Goal: Use online tool/utility: Utilize a website feature to perform a specific function

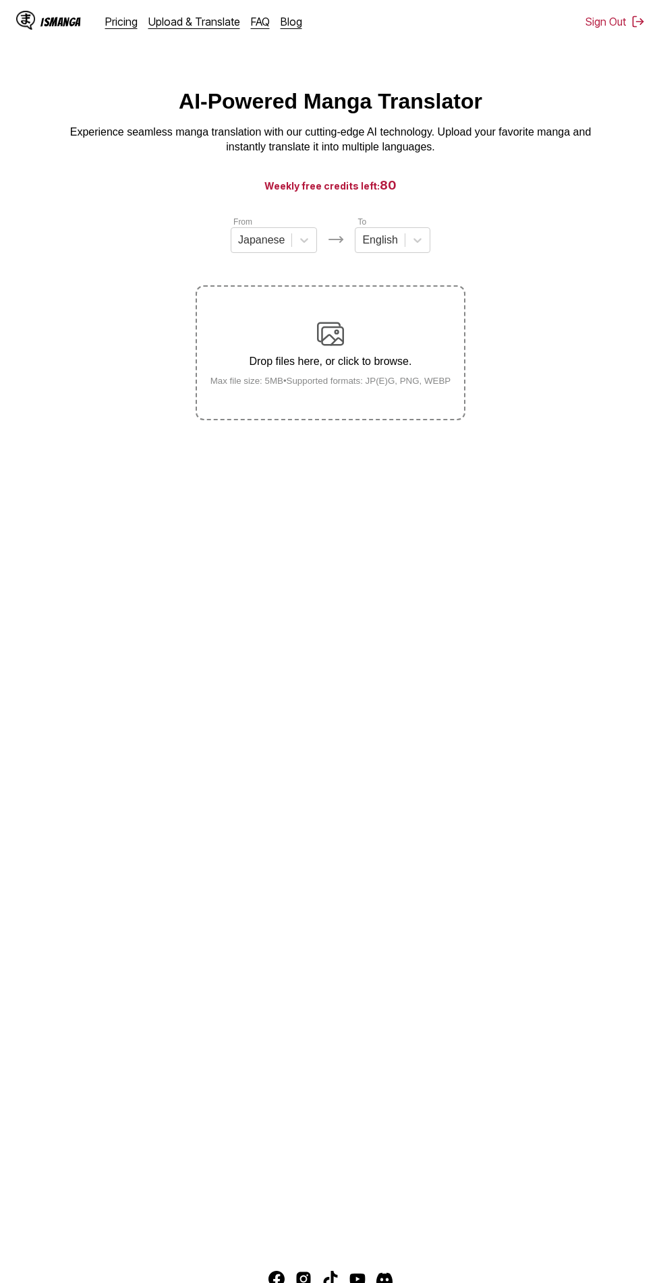
click at [369, 370] on div "Drop files here, or click to browse. Max file size: 5MB • Supported formats: JP…" at bounding box center [331, 352] width 262 height 65
click at [0, 0] on input "Drop files here, or click to browse. Max file size: 5MB • Supported formats: JP…" at bounding box center [0, 0] width 0 height 0
click at [354, 367] on p "Drop files here, or click to browse." at bounding box center [331, 362] width 262 height 12
click at [0, 0] on input "Drop files here, or click to browse. Max file size: 5MB • Supported formats: JP…" at bounding box center [0, 0] width 0 height 0
click at [370, 382] on small "Max file size: 5MB • Supported formats: JP(E)G, PNG, WEBP" at bounding box center [331, 381] width 262 height 10
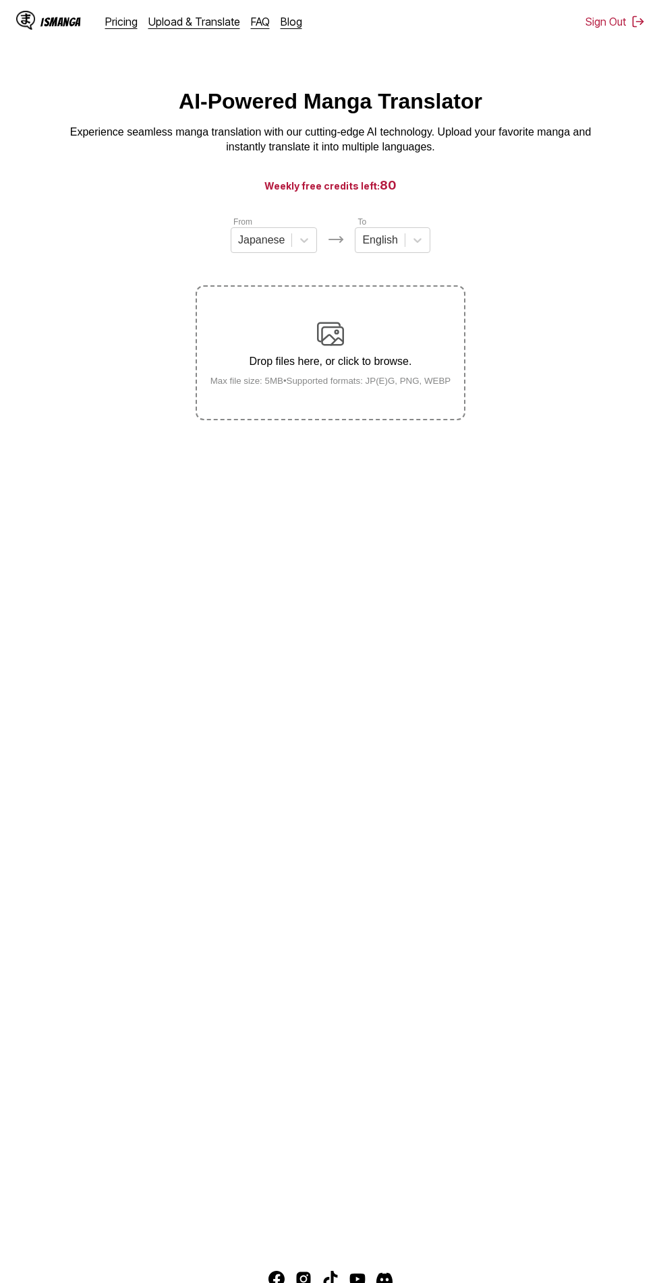
click at [0, 0] on input "Drop files here, or click to browse. Max file size: 5MB • Supported formats: JP…" at bounding box center [0, 0] width 0 height 0
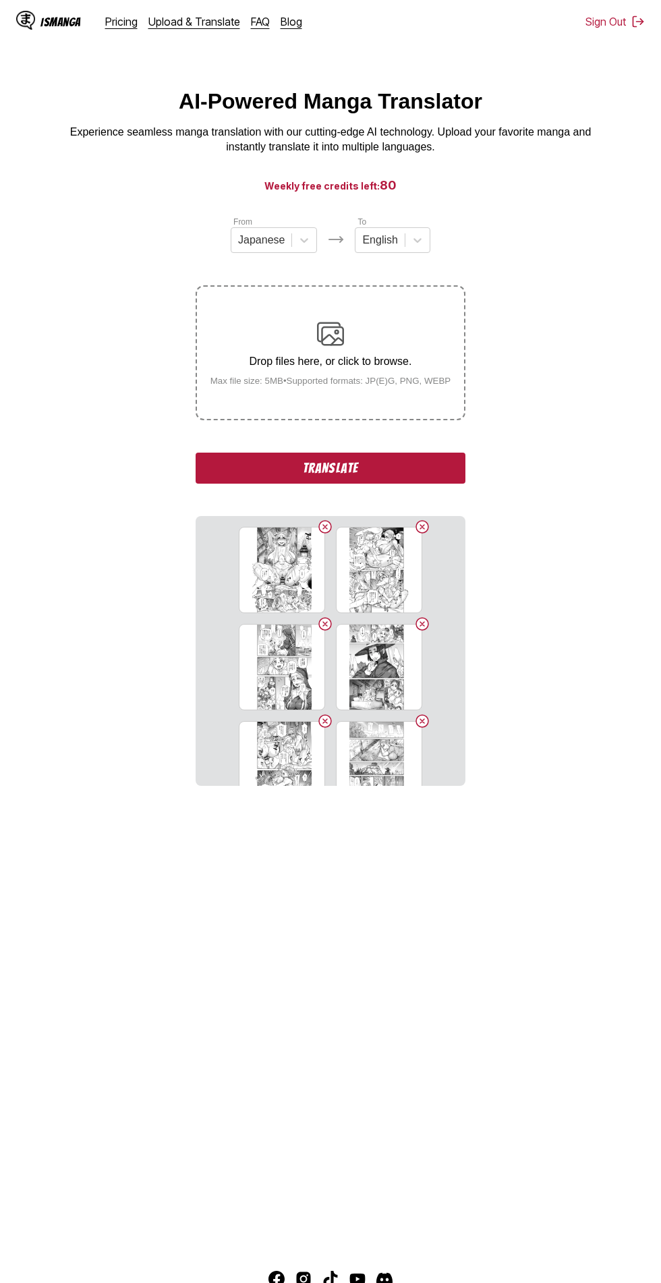
click at [358, 465] on button "Translate" at bounding box center [331, 468] width 270 height 31
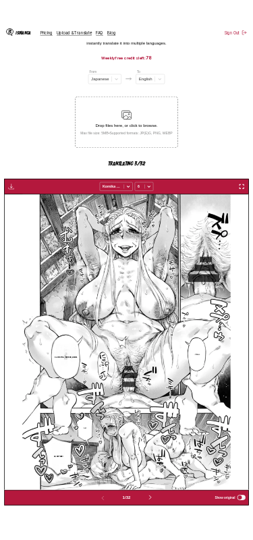
scroll to position [98, 0]
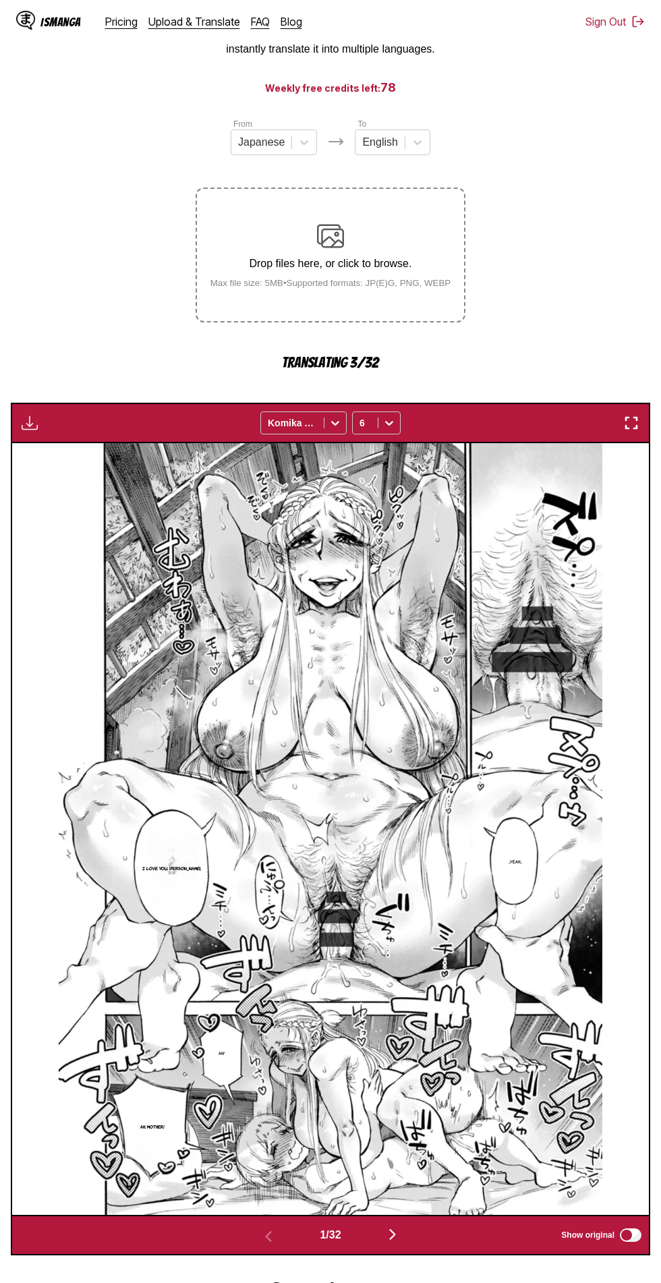
click at [625, 419] on img "button" at bounding box center [631, 423] width 16 height 16
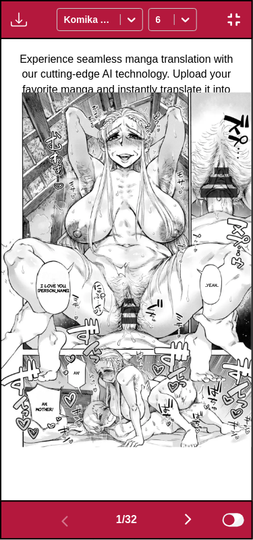
click at [194, 514] on img "button" at bounding box center [188, 519] width 16 height 16
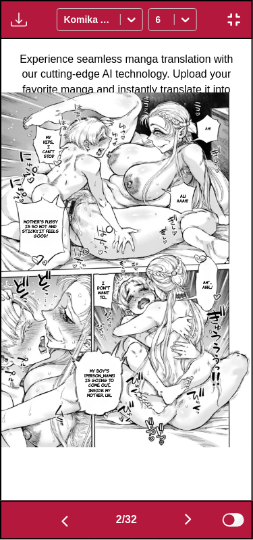
click at [192, 511] on img "button" at bounding box center [188, 519] width 16 height 16
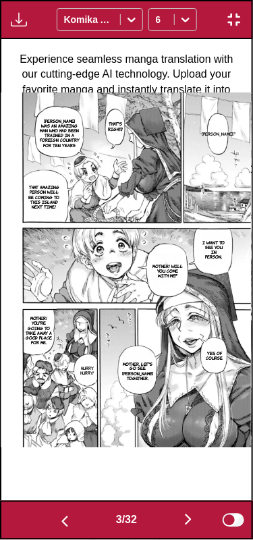
click at [196, 512] on img "button" at bounding box center [188, 519] width 16 height 16
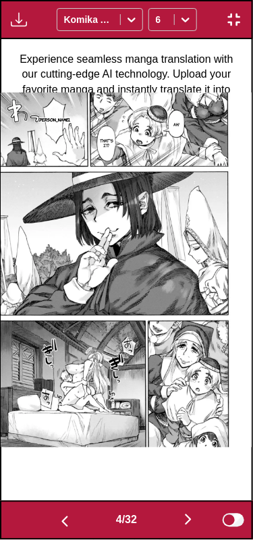
click at [190, 512] on img "button" at bounding box center [188, 519] width 16 height 16
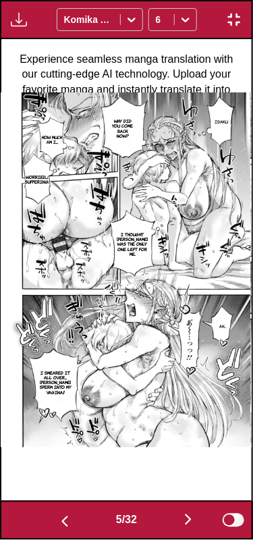
click at [190, 513] on img "button" at bounding box center [188, 519] width 16 height 16
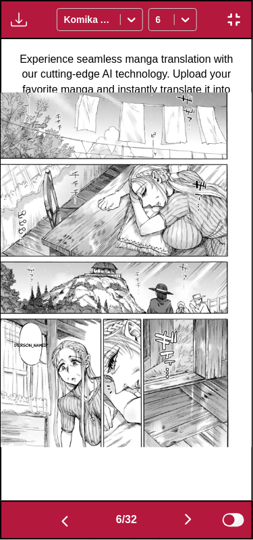
click at [192, 513] on img "button" at bounding box center [188, 519] width 16 height 16
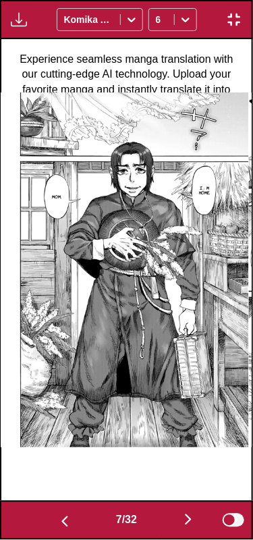
click at [190, 517] on img "button" at bounding box center [188, 519] width 16 height 16
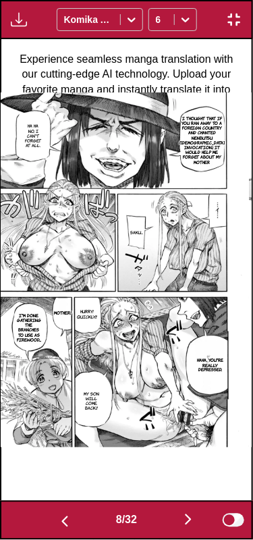
click at [190, 513] on img "button" at bounding box center [188, 519] width 16 height 16
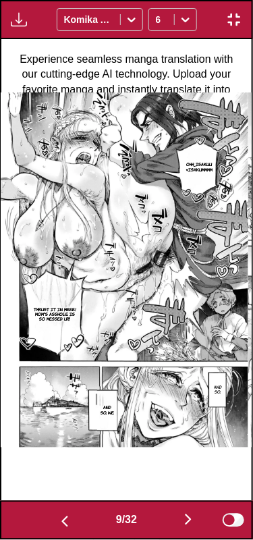
click at [193, 515] on img "button" at bounding box center [188, 519] width 16 height 16
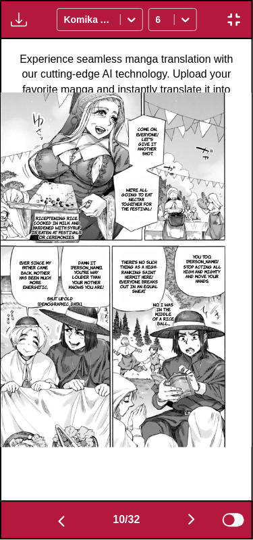
click at [197, 513] on img "button" at bounding box center [192, 519] width 16 height 16
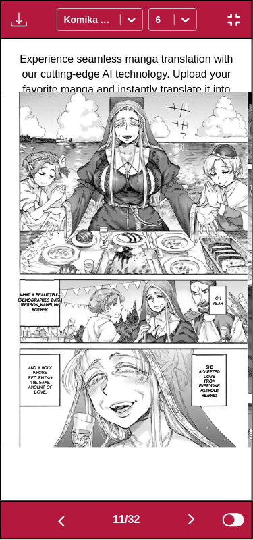
click at [196, 512] on img "button" at bounding box center [192, 519] width 16 height 16
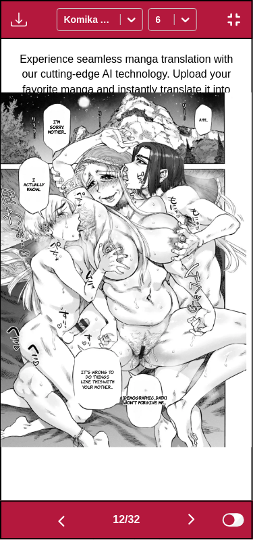
click at [197, 511] on img "button" at bounding box center [192, 519] width 16 height 16
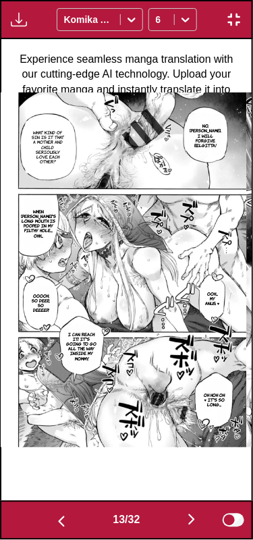
click at [196, 511] on img "button" at bounding box center [192, 519] width 16 height 16
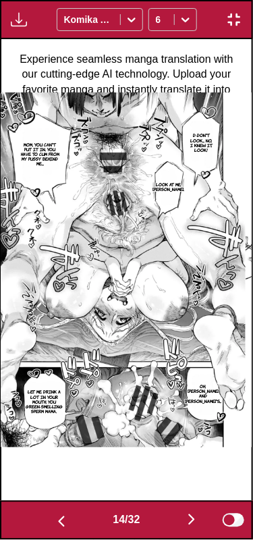
click at [197, 512] on img "button" at bounding box center [192, 519] width 16 height 16
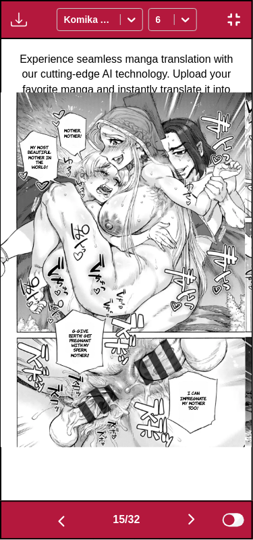
click at [196, 513] on img "button" at bounding box center [192, 519] width 16 height 16
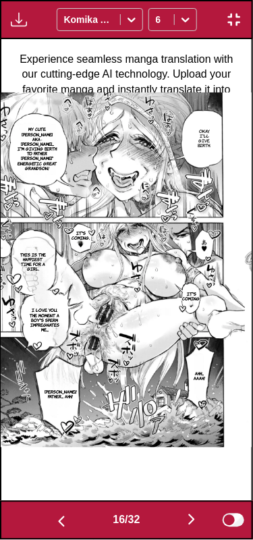
click at [197, 513] on img "button" at bounding box center [192, 519] width 16 height 16
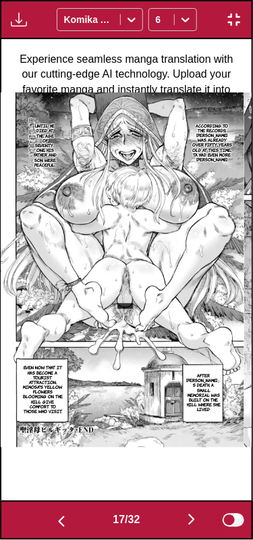
click at [197, 513] on img "button" at bounding box center [192, 519] width 16 height 16
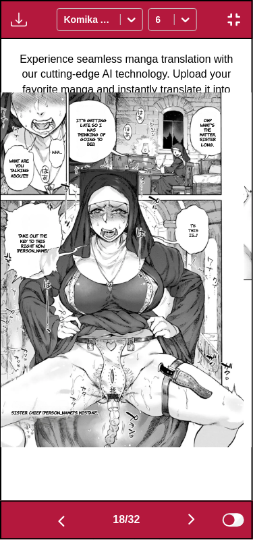
click at [202, 511] on button "button" at bounding box center [191, 521] width 81 height 20
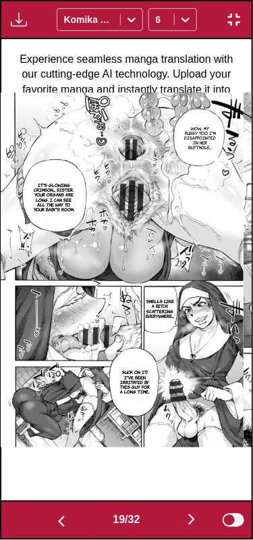
click at [192, 513] on img "button" at bounding box center [192, 519] width 16 height 16
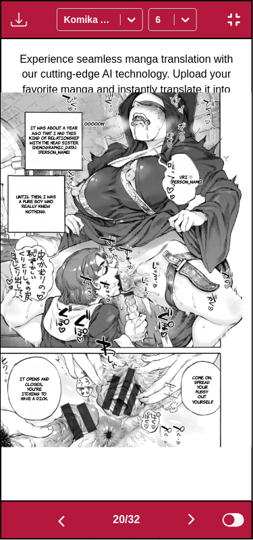
click at [197, 513] on img "button" at bounding box center [192, 519] width 16 height 16
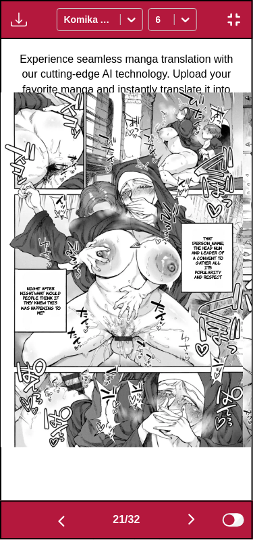
click at [192, 514] on img "button" at bounding box center [192, 519] width 16 height 16
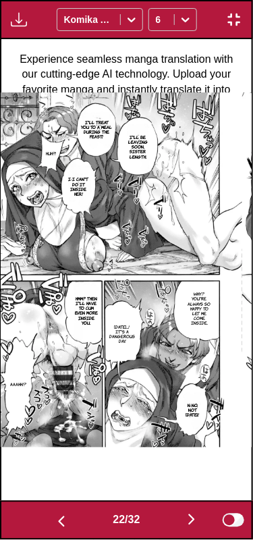
click at [194, 513] on img "button" at bounding box center [192, 519] width 16 height 16
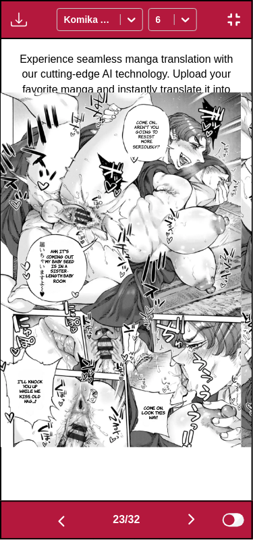
click at [197, 513] on img "button" at bounding box center [192, 519] width 16 height 16
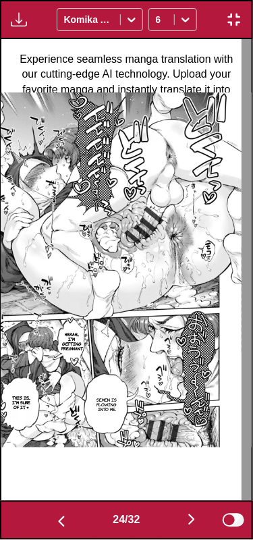
click at [200, 513] on img "button" at bounding box center [192, 519] width 16 height 16
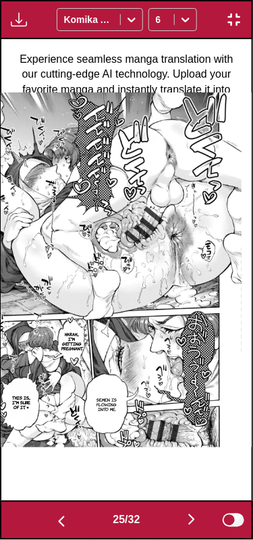
scroll to position [0, 6018]
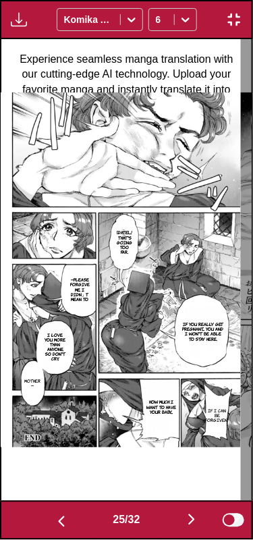
click at [174, 514] on button "button" at bounding box center [191, 521] width 81 height 20
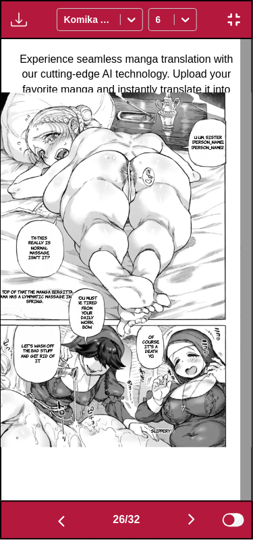
click at [196, 513] on img "button" at bounding box center [192, 519] width 16 height 16
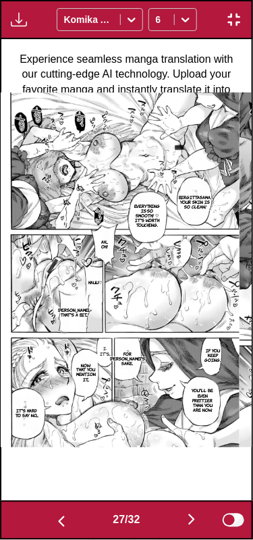
click at [198, 515] on img "button" at bounding box center [192, 519] width 16 height 16
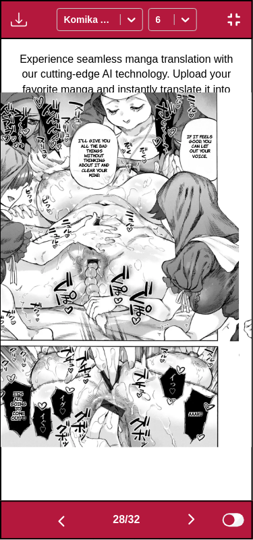
click at [193, 513] on img "button" at bounding box center [192, 519] width 16 height 16
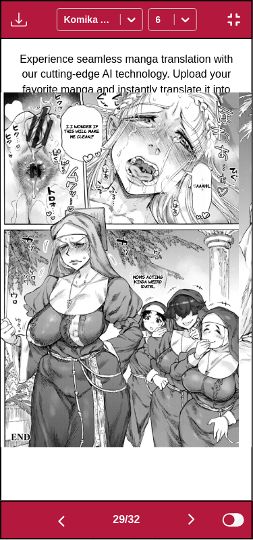
click at [202, 511] on button "button" at bounding box center [191, 521] width 81 height 20
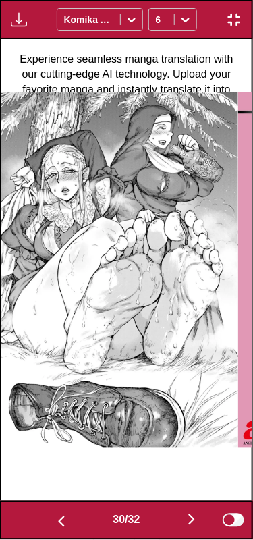
click at [188, 517] on img "button" at bounding box center [192, 519] width 16 height 16
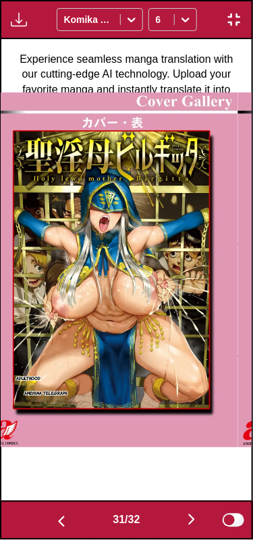
click at [197, 513] on img "button" at bounding box center [192, 519] width 16 height 16
